Goal: Task Accomplishment & Management: Manage account settings

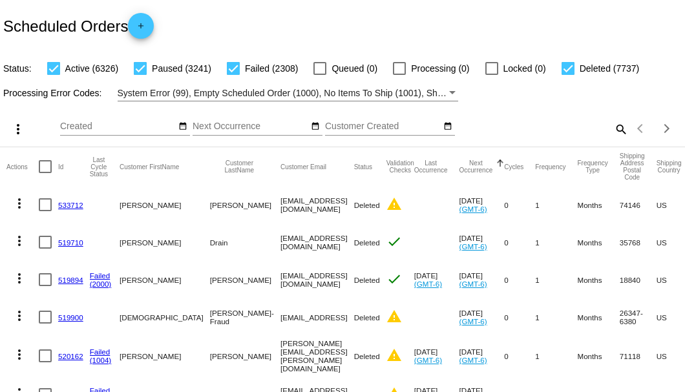
click at [617, 139] on mat-icon "search" at bounding box center [621, 129] width 16 height 20
click at [614, 132] on input "Search" at bounding box center [543, 127] width 171 height 10
paste input "[EMAIL_ADDRESS][DOMAIN_NAME]"
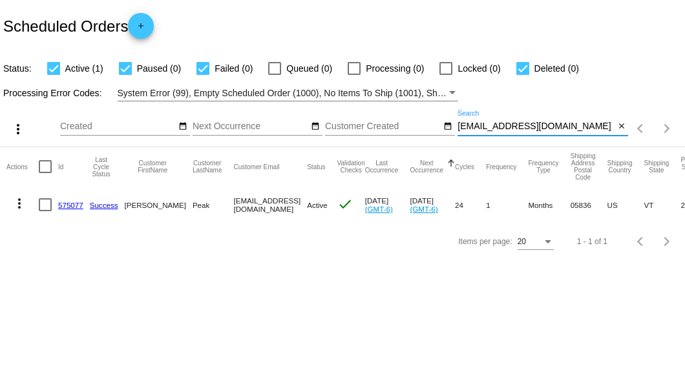
type input "[EMAIL_ADDRESS][DOMAIN_NAME]"
click at [43, 206] on div at bounding box center [45, 204] width 13 height 13
click at [45, 211] on input "checkbox" at bounding box center [45, 211] width 1 height 1
checkbox input "true"
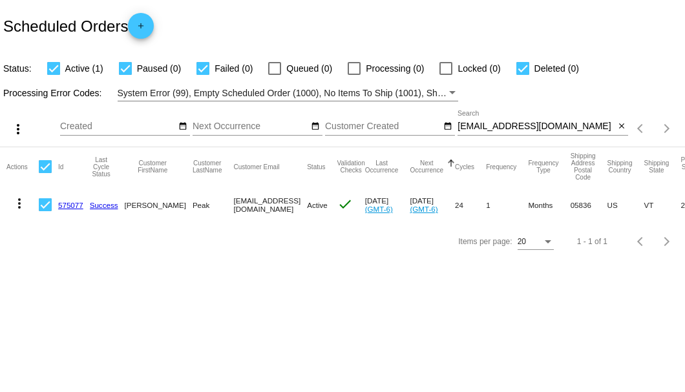
click at [73, 204] on link "575077" at bounding box center [70, 205] width 25 height 8
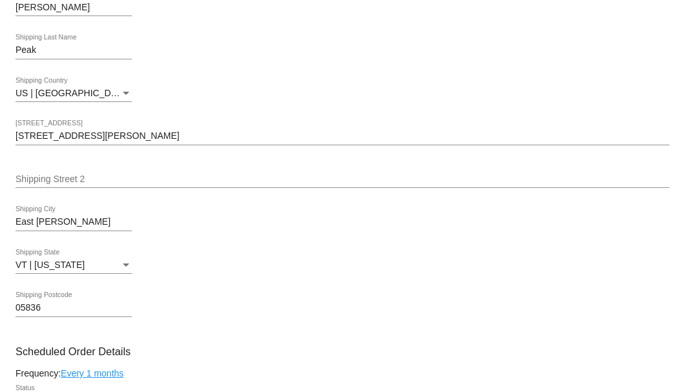
scroll to position [259, 0]
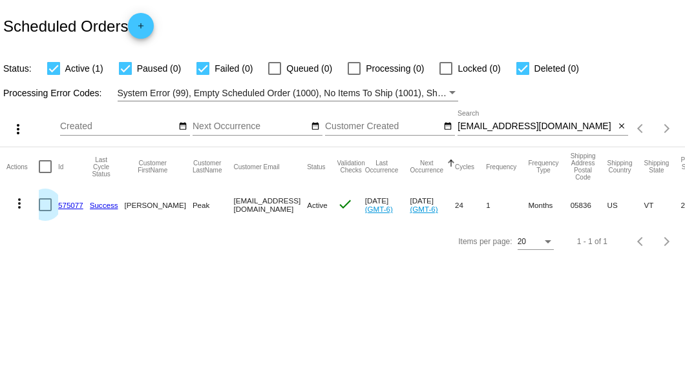
click at [41, 206] on div at bounding box center [45, 204] width 13 height 13
click at [45, 211] on input "checkbox" at bounding box center [45, 211] width 1 height 1
checkbox input "true"
click at [18, 202] on mat-icon "more_vert" at bounding box center [20, 204] width 16 height 16
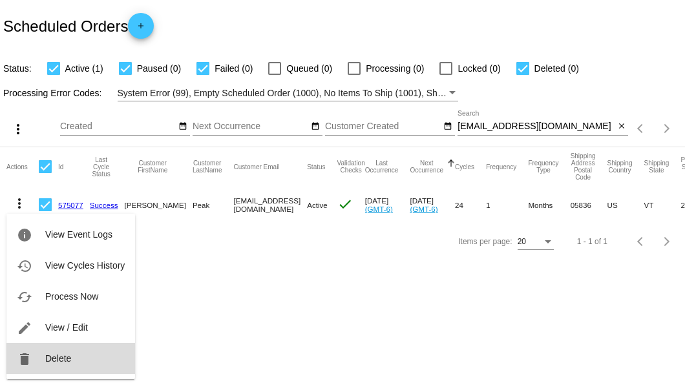
click at [55, 352] on button "delete Delete" at bounding box center [70, 358] width 129 height 31
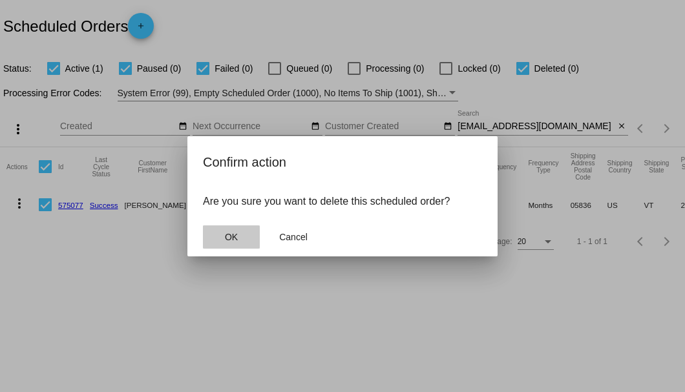
click at [237, 243] on button "OK" at bounding box center [231, 237] width 57 height 23
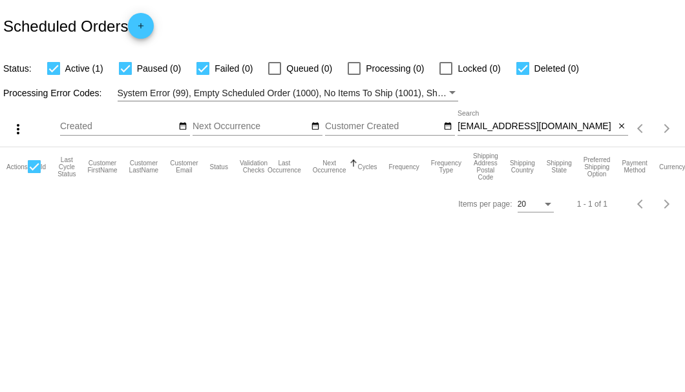
click at [568, 129] on input "grpciw@myfairpoint.net" at bounding box center [536, 127] width 157 height 10
type input "grpciw@myfairpoint.net"
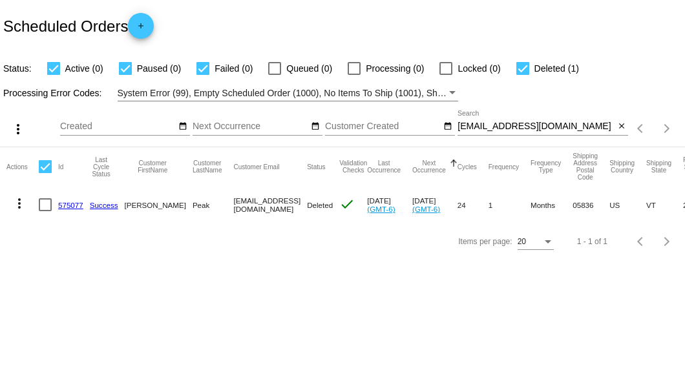
click at [70, 202] on link "575077" at bounding box center [70, 205] width 25 height 8
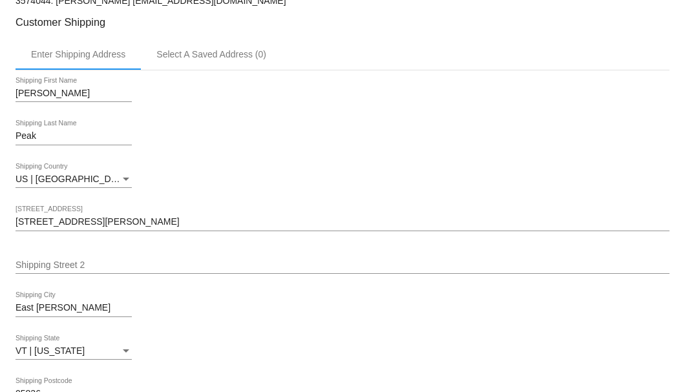
scroll to position [215, 0]
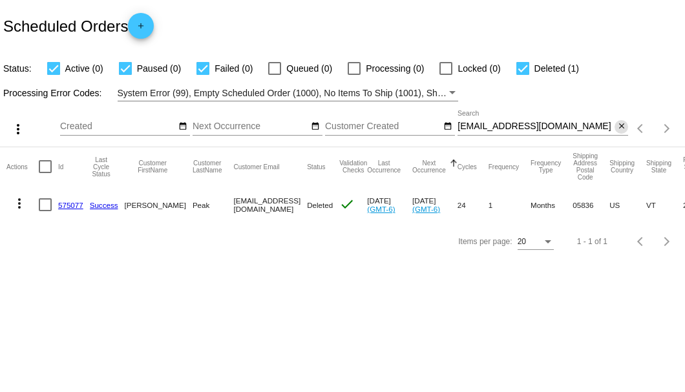
click at [616, 128] on button "close" at bounding box center [622, 127] width 14 height 14
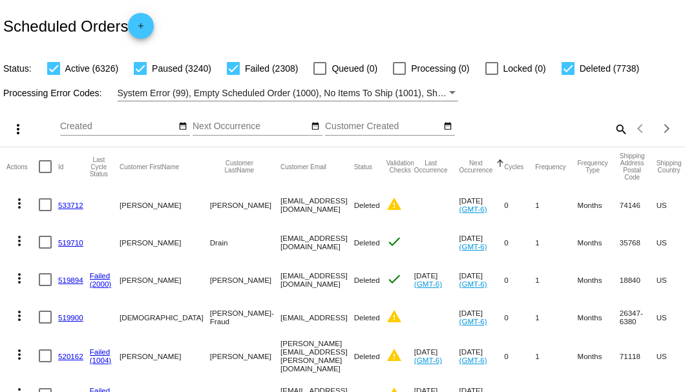
click at [614, 139] on mat-icon "search" at bounding box center [621, 129] width 16 height 20
click at [614, 132] on input "Search" at bounding box center [543, 127] width 171 height 10
paste input "kayetrunnell@gmail.com"
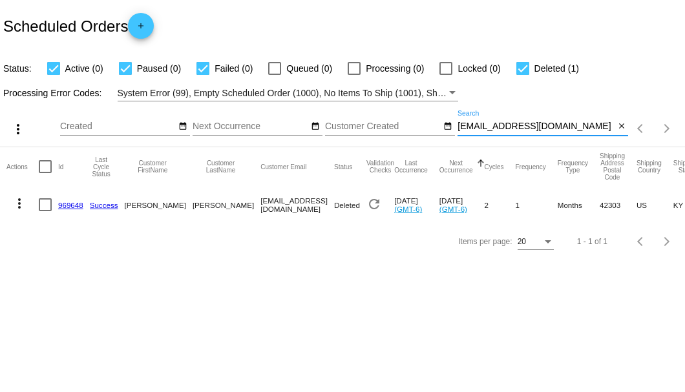
type input "kayetrunnell@gmail.com"
click at [41, 202] on div at bounding box center [45, 204] width 13 height 13
click at [45, 211] on input "checkbox" at bounding box center [45, 211] width 1 height 1
checkbox input "true"
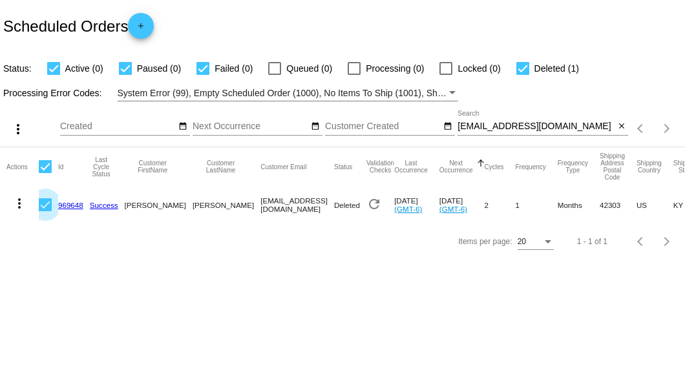
click at [41, 202] on div at bounding box center [45, 204] width 13 height 13
click at [45, 211] on input "checkbox" at bounding box center [45, 211] width 1 height 1
checkbox input "false"
click at [619, 123] on mat-icon "close" at bounding box center [621, 127] width 9 height 10
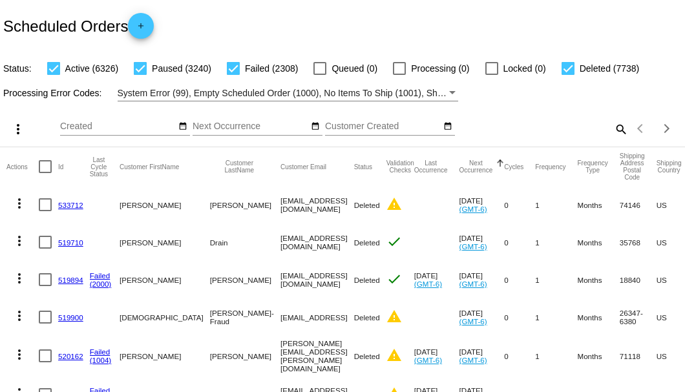
click at [613, 139] on mat-icon "search" at bounding box center [621, 129] width 16 height 20
click at [609, 132] on input "Search" at bounding box center [543, 127] width 171 height 10
paste input "990674"
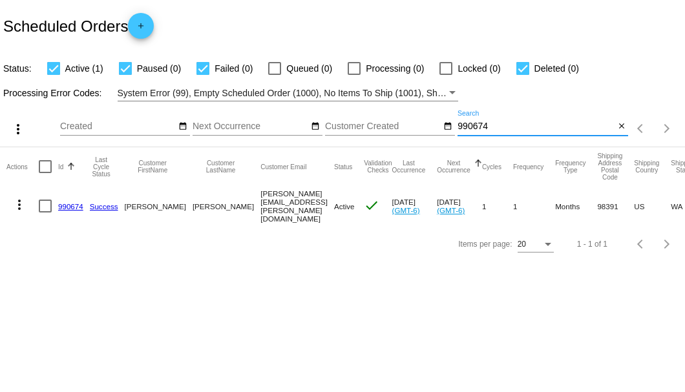
type input "990674"
click at [70, 204] on link "990674" at bounding box center [70, 206] width 25 height 8
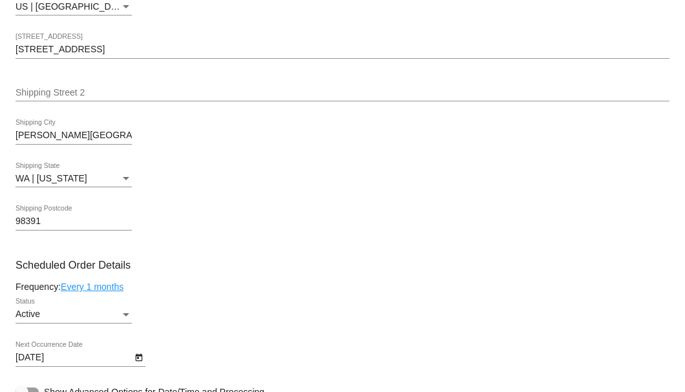
scroll to position [689, 0]
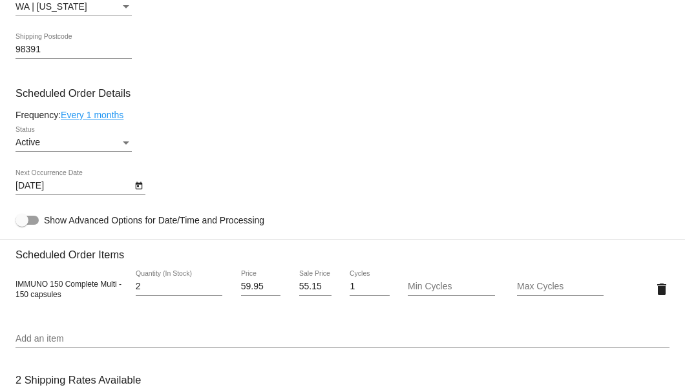
click at [123, 116] on link "Every 1 months" at bounding box center [92, 115] width 63 height 10
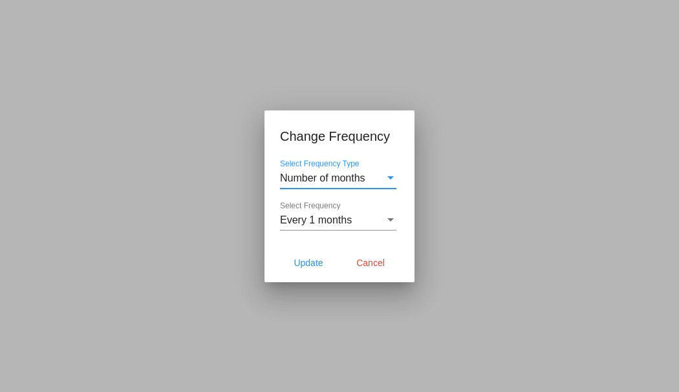
click at [297, 229] on div "Every 1 months Select Frequency" at bounding box center [338, 216] width 116 height 29
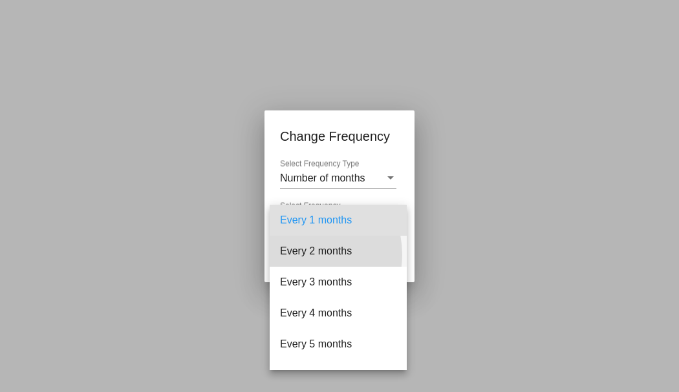
click at [305, 255] on span "Every 2 months" at bounding box center [338, 251] width 116 height 31
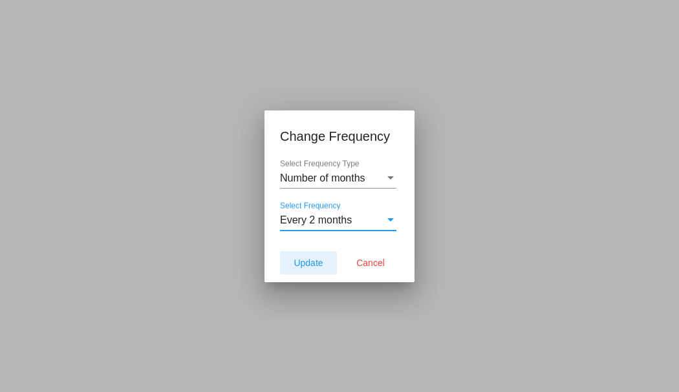
click at [305, 257] on button "Update" at bounding box center [308, 262] width 57 height 23
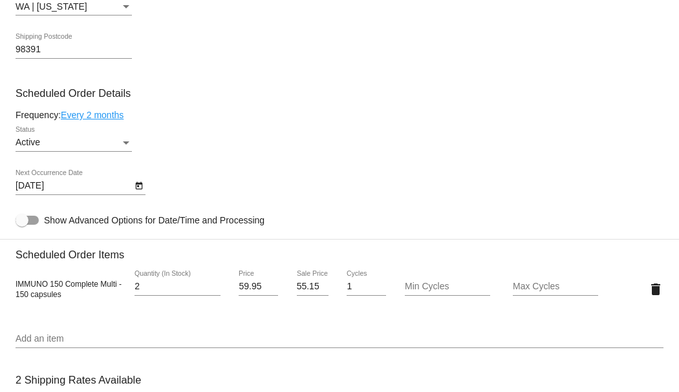
type input "11/24/2025"
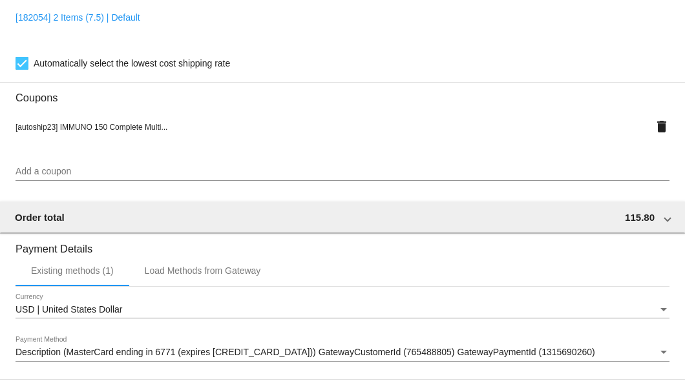
scroll to position [1248, 0]
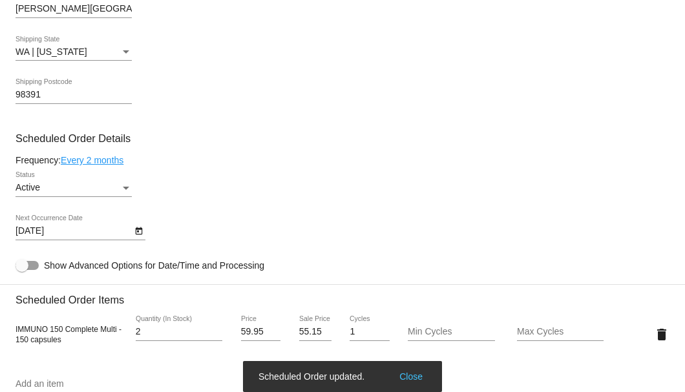
scroll to position [558, 0]
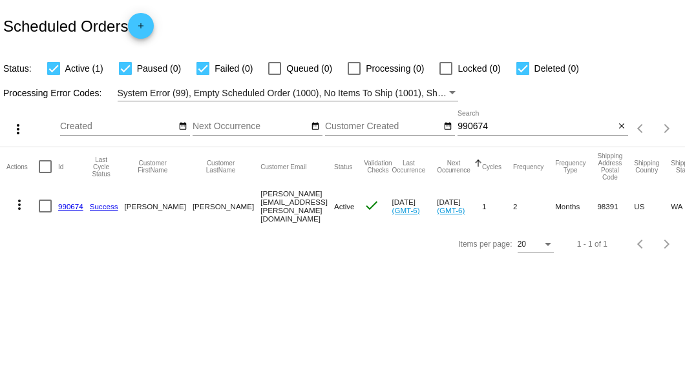
click at [469, 127] on input "990674" at bounding box center [536, 127] width 157 height 10
paste input "840267"
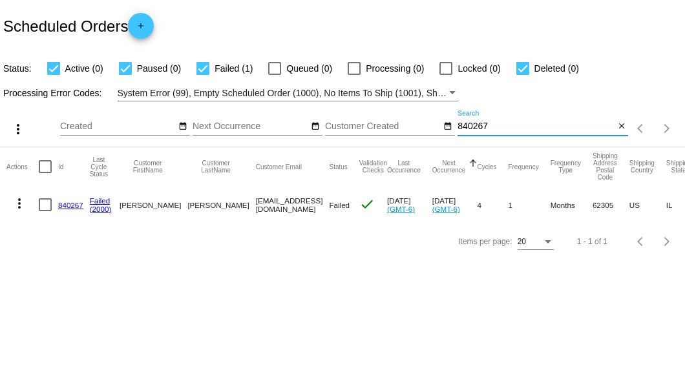
type input "840267"
click at [71, 206] on link "840267" at bounding box center [70, 205] width 25 height 8
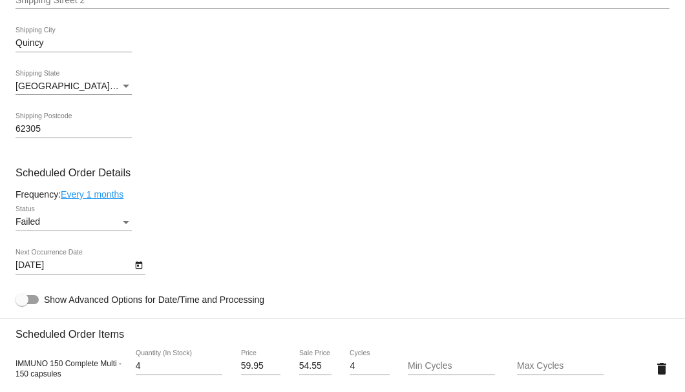
scroll to position [819, 0]
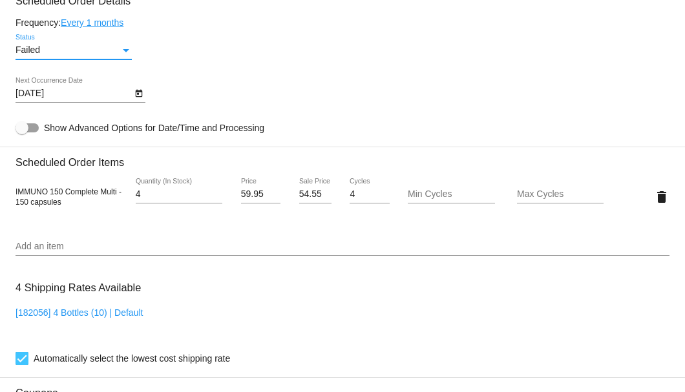
click at [122, 48] on div "Status" at bounding box center [126, 50] width 12 height 10
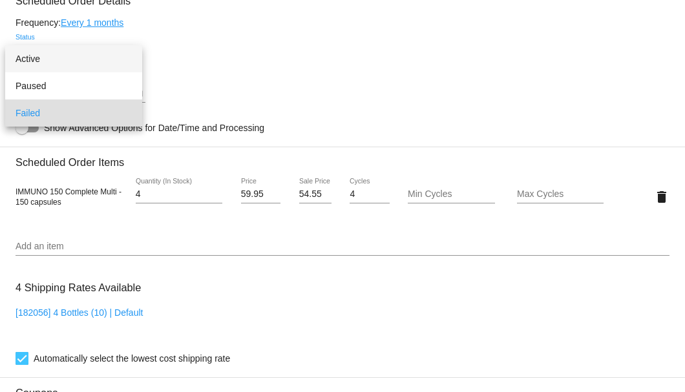
click at [81, 59] on span "Active" at bounding box center [74, 58] width 116 height 27
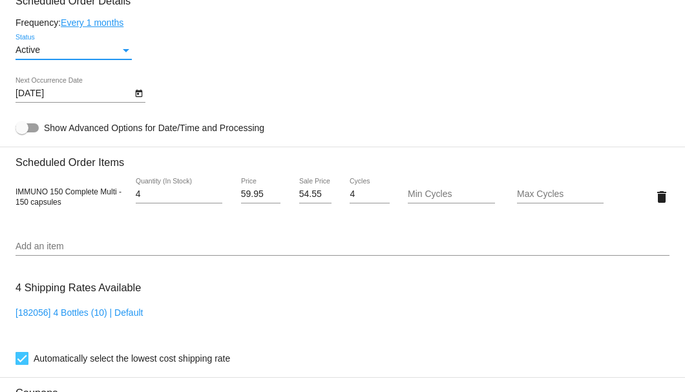
click at [142, 99] on icon "Open calendar" at bounding box center [138, 94] width 9 height 16
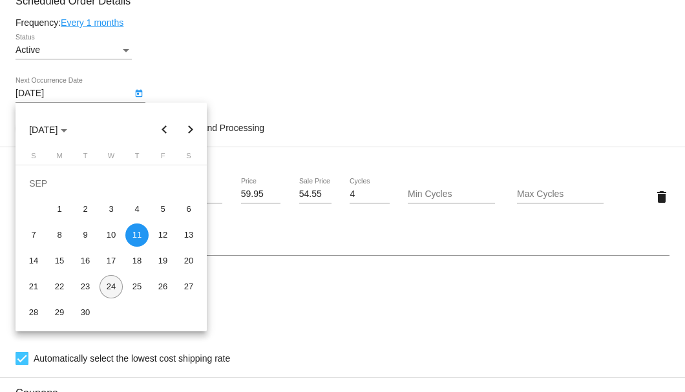
click at [106, 292] on div "24" at bounding box center [111, 286] width 23 height 23
type input "9/24/2025"
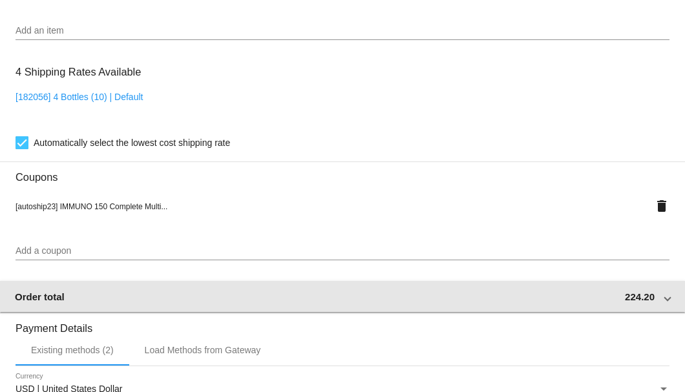
scroll to position [948, 0]
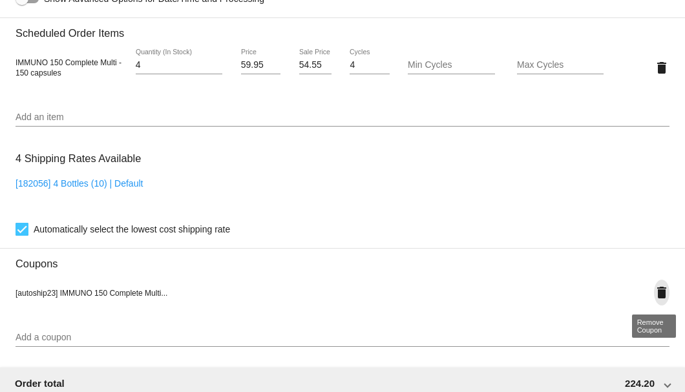
click at [658, 294] on mat-icon "delete" at bounding box center [662, 293] width 16 height 16
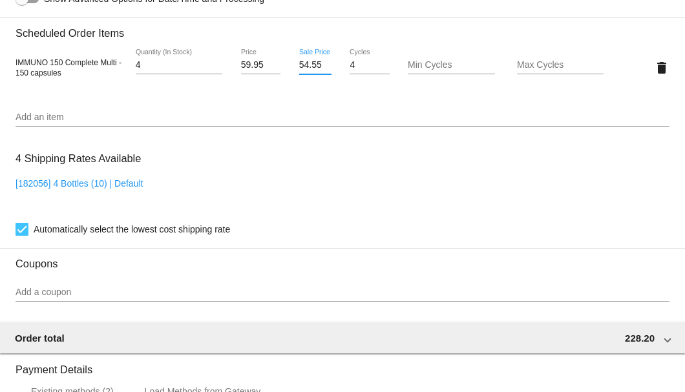
click at [305, 67] on input "54.55" at bounding box center [315, 65] width 32 height 10
click at [317, 68] on input "55.55" at bounding box center [315, 65] width 32 height 10
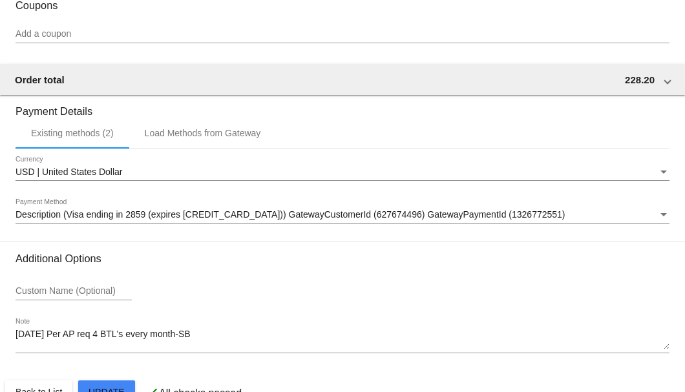
scroll to position [1239, 0]
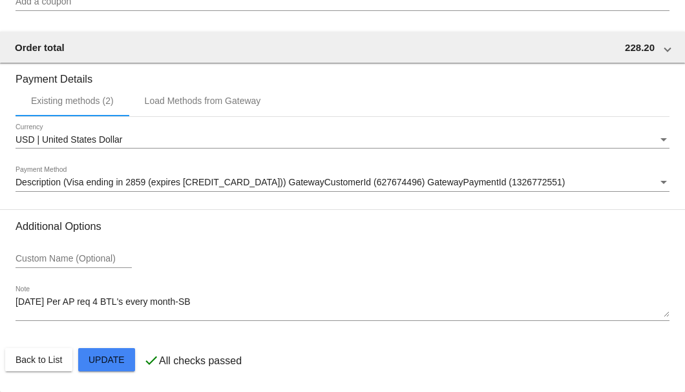
type input "55.26"
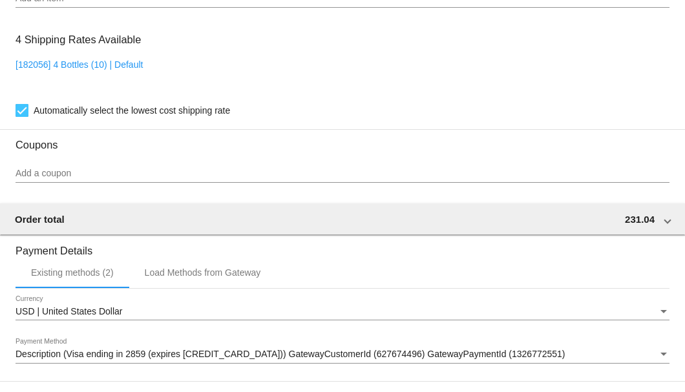
scroll to position [1239, 0]
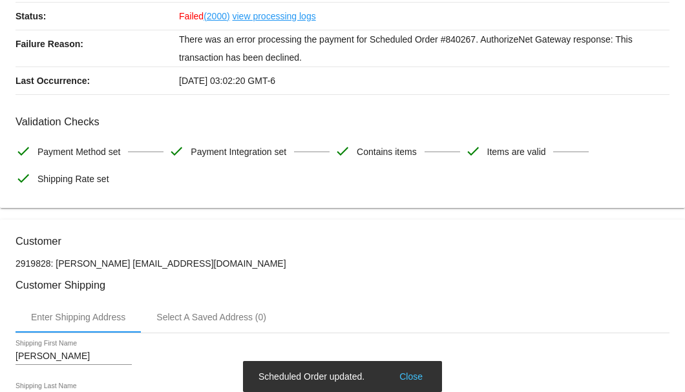
scroll to position [0, 0]
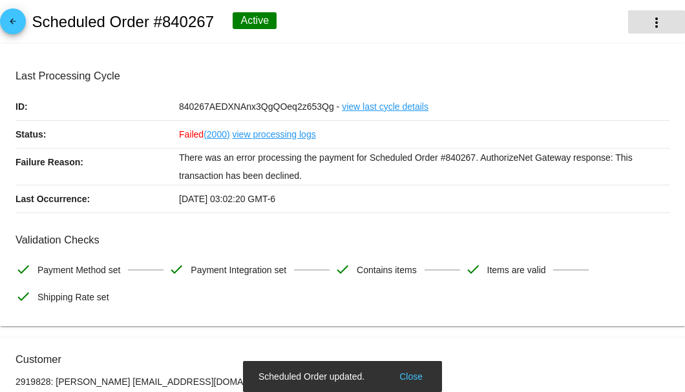
click at [654, 22] on mat-icon "more_vert" at bounding box center [657, 23] width 16 height 16
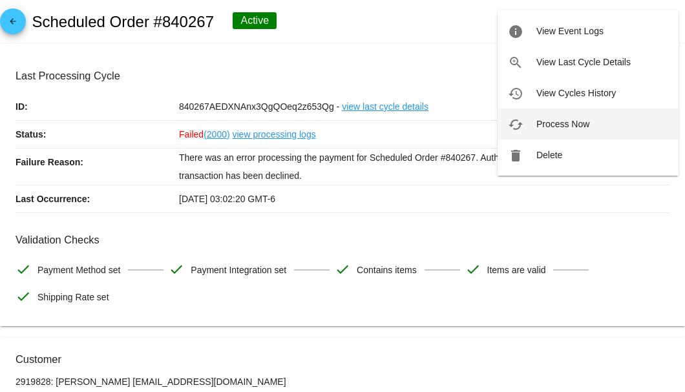
click at [575, 119] on span "Process Now" at bounding box center [563, 124] width 53 height 10
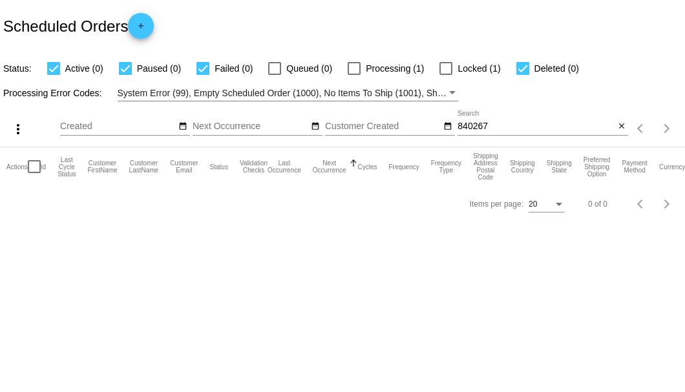
click at [497, 125] on input "840267" at bounding box center [536, 127] width 157 height 10
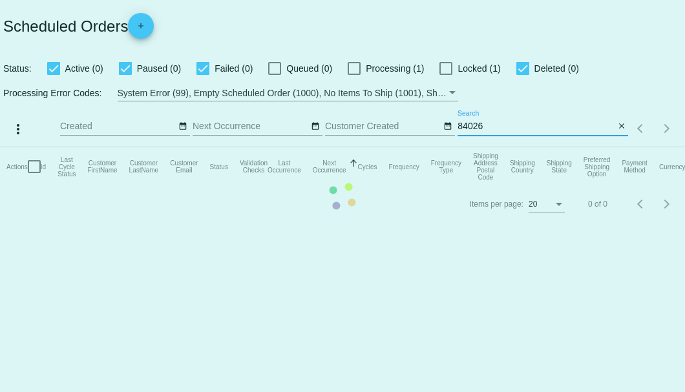
type input "840267"
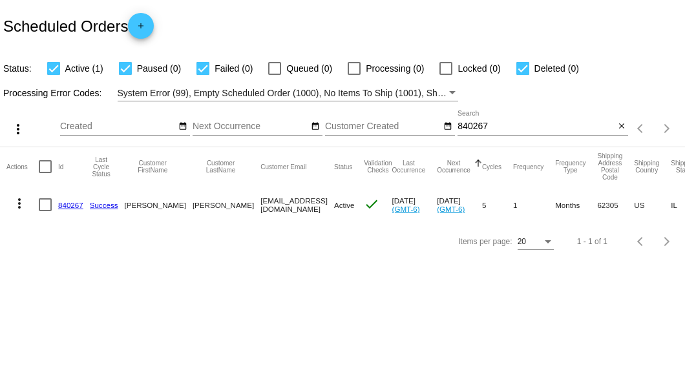
drag, startPoint x: 206, startPoint y: 206, endPoint x: 284, endPoint y: 203, distance: 77.6
click at [284, 203] on mat-row "more_vert 840267 Success Michael Schaffer mschaffr@comcast.net Active check Sep…" at bounding box center [474, 204] width 936 height 37
copy mat-row "mschaffr@comcast.net"
click at [619, 131] on mat-icon "close" at bounding box center [621, 127] width 9 height 10
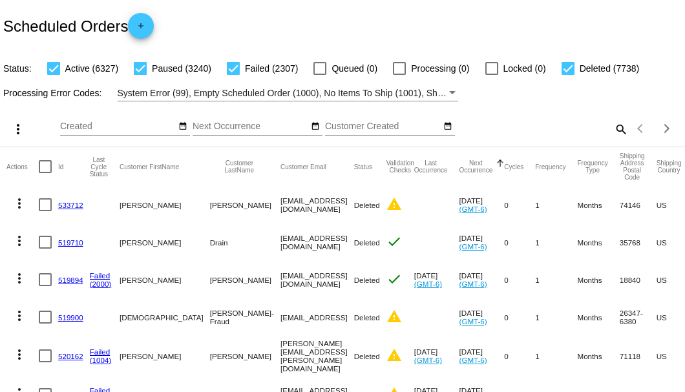
click at [614, 139] on mat-icon "search" at bounding box center [621, 129] width 16 height 20
click at [614, 132] on input "Search" at bounding box center [543, 127] width 171 height 10
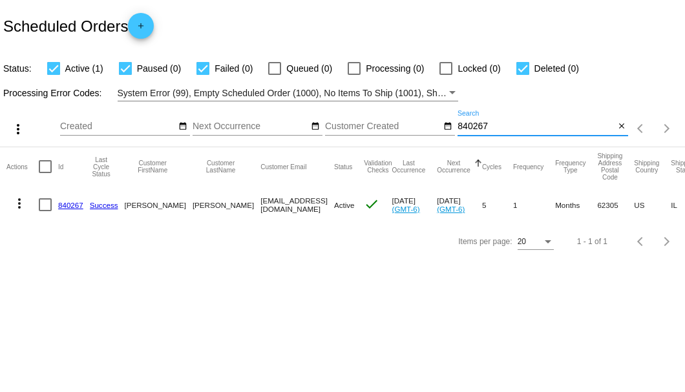
type input "840267"
click at [68, 208] on link "840267" at bounding box center [70, 205] width 25 height 8
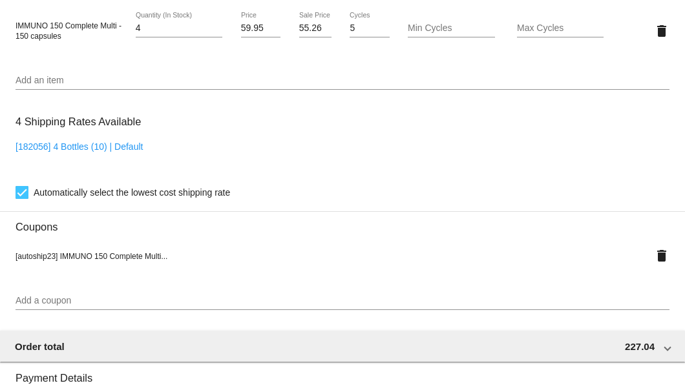
scroll to position [1077, 0]
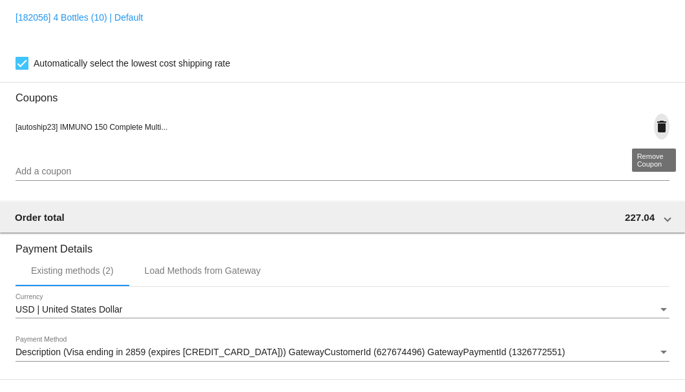
click at [657, 128] on mat-icon "delete" at bounding box center [662, 127] width 16 height 16
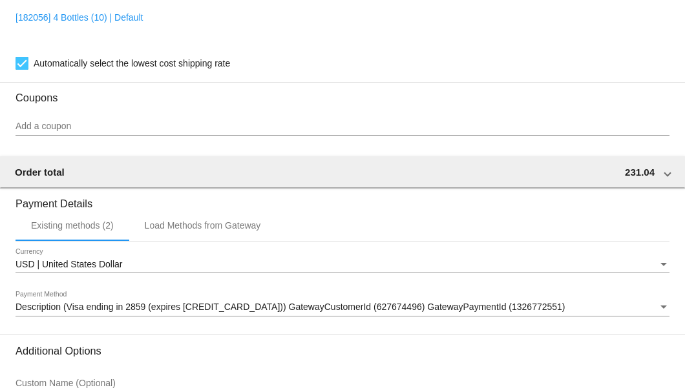
scroll to position [1203, 0]
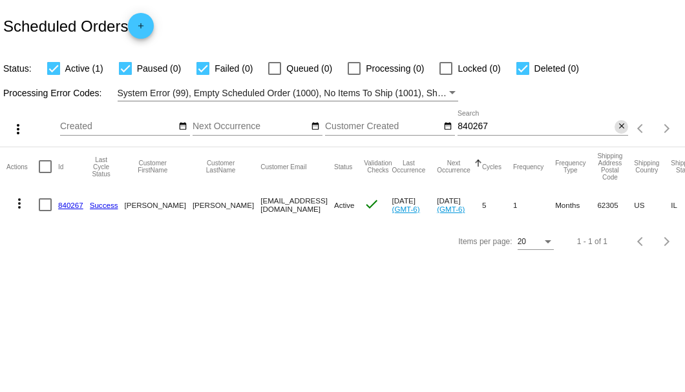
click at [626, 129] on button "close" at bounding box center [622, 127] width 14 height 14
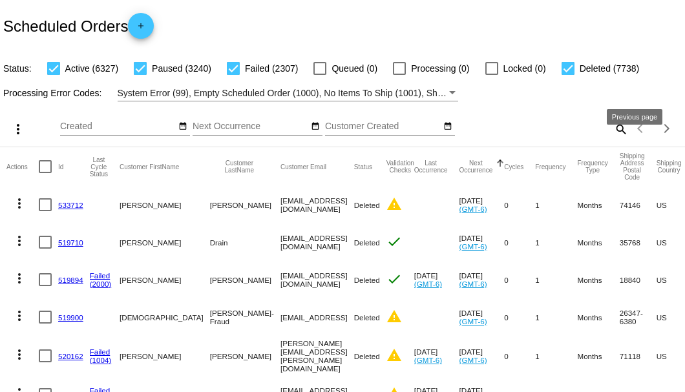
click at [613, 139] on mat-icon "search" at bounding box center [621, 129] width 16 height 20
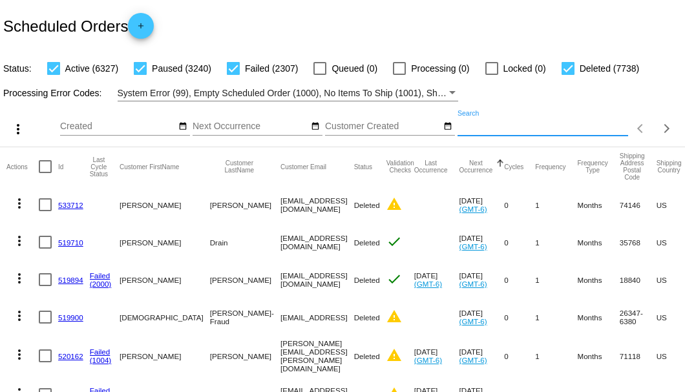
click at [612, 132] on input "Search" at bounding box center [543, 127] width 171 height 10
paste input "887491"
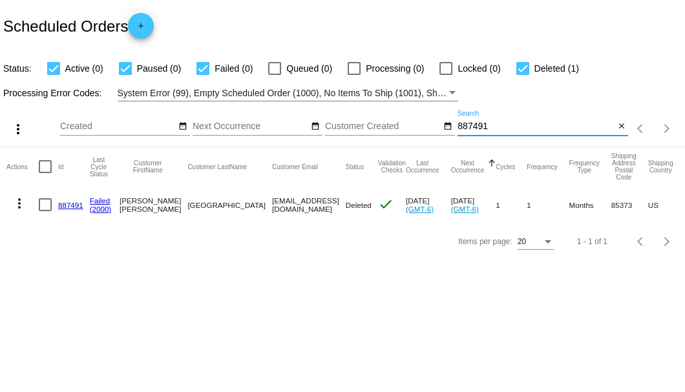
type input "887491"
drag, startPoint x: 203, startPoint y: 204, endPoint x: 277, endPoint y: 198, distance: 74.5
click at [277, 198] on mat-cell "denibeau3@gmail.com" at bounding box center [309, 204] width 74 height 37
copy mat-cell "denibeau3@gmail.com"
click at [72, 204] on link "887491" at bounding box center [70, 205] width 25 height 8
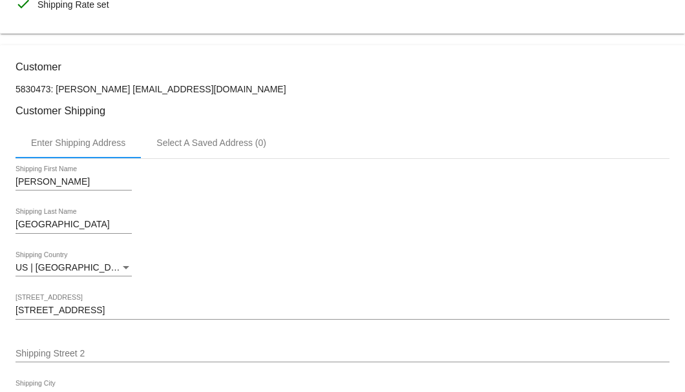
scroll to position [164, 0]
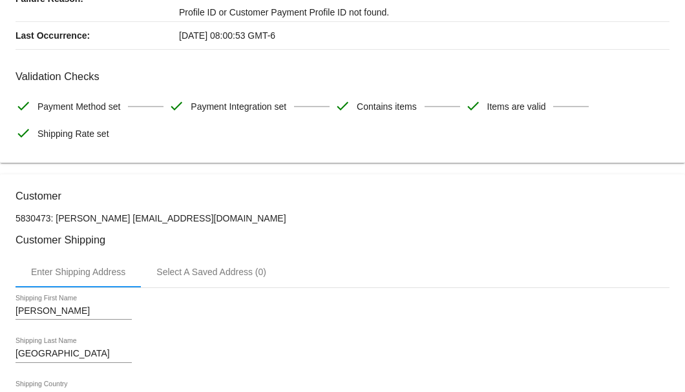
drag, startPoint x: 246, startPoint y: 216, endPoint x: 156, endPoint y: 215, distance: 89.9
click at [156, 215] on p "5830473: Denise Louise Beauvais denibeau3@gmail.com" at bounding box center [343, 218] width 654 height 10
copy p "denibeau3@gmail.com"
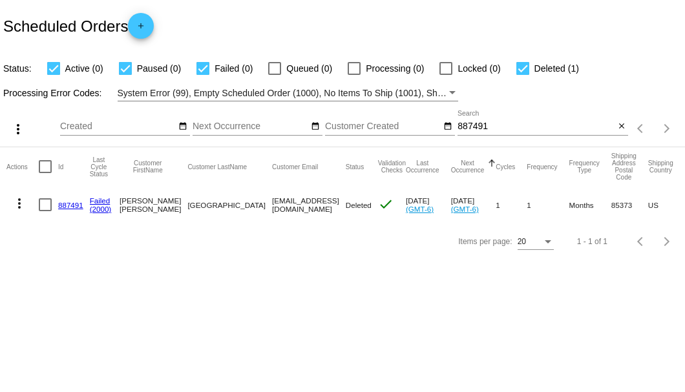
click at [65, 207] on link "887491" at bounding box center [70, 205] width 25 height 8
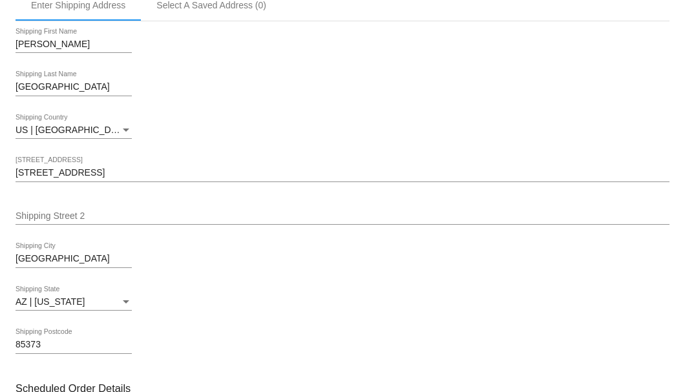
scroll to position [560, 0]
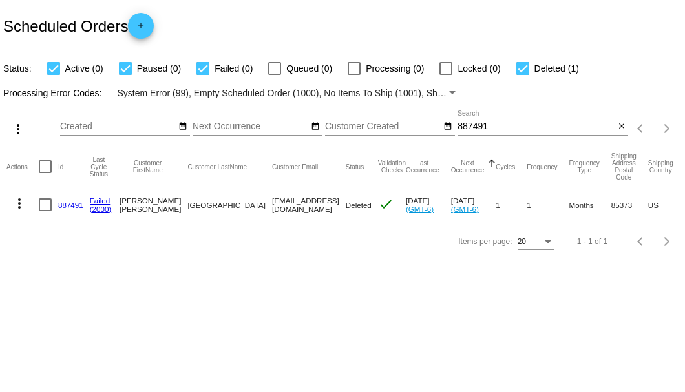
drag, startPoint x: 202, startPoint y: 199, endPoint x: 280, endPoint y: 202, distance: 78.3
click at [280, 202] on mat-cell "[EMAIL_ADDRESS][DOMAIN_NAME]" at bounding box center [309, 204] width 74 height 37
copy mat-cell "[EMAIL_ADDRESS][DOMAIN_NAME]"
click at [625, 127] on mat-icon "close" at bounding box center [621, 127] width 9 height 10
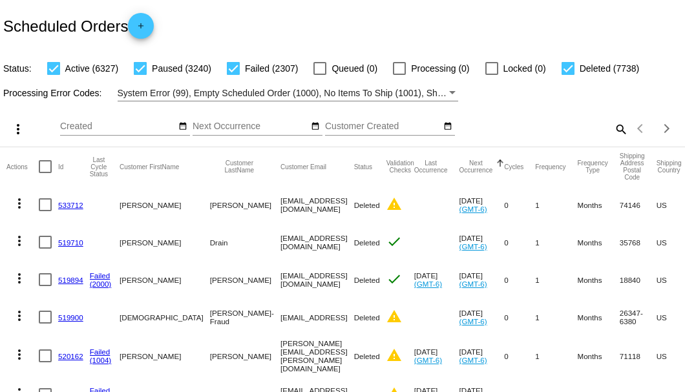
click at [613, 139] on mat-icon "search" at bounding box center [621, 129] width 16 height 20
click at [613, 132] on input "Search" at bounding box center [543, 127] width 171 height 10
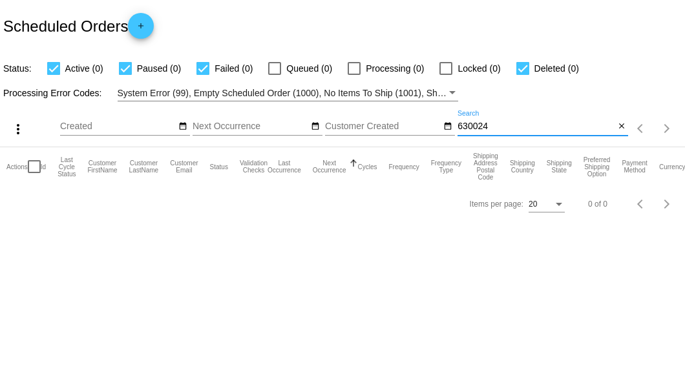
type input "630024"
